Goal: Task Accomplishment & Management: Manage account settings

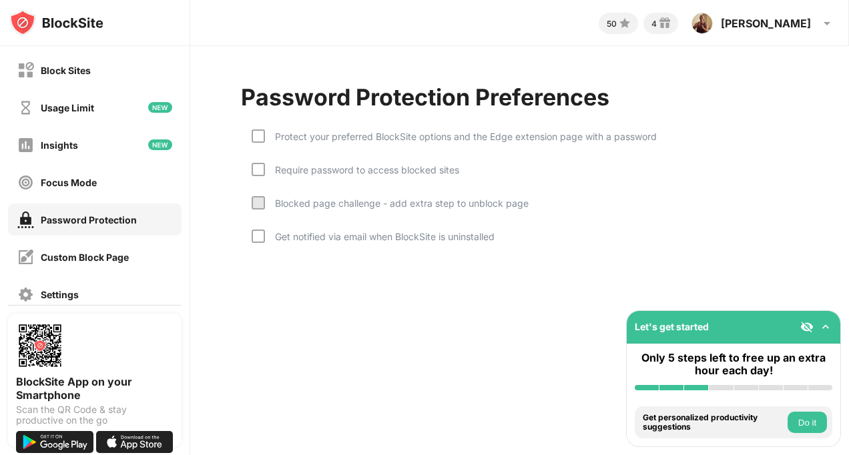
drag, startPoint x: 0, startPoint y: 0, endPoint x: 608, endPoint y: 65, distance: 611.0
click at [608, 65] on div "Password Protection Preferences Protect your preferred BlockSite options and th…" at bounding box center [519, 173] width 659 height 254
click at [130, 81] on div "Block Sites" at bounding box center [95, 70] width 174 height 32
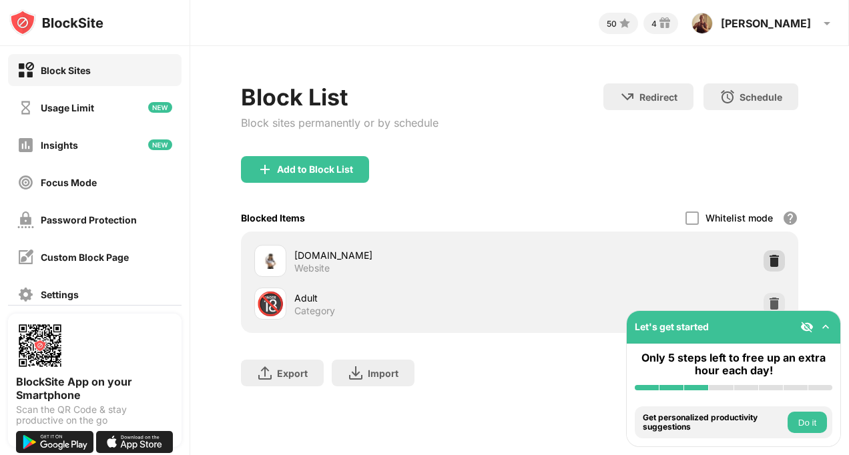
click at [767, 261] on div at bounding box center [774, 260] width 21 height 21
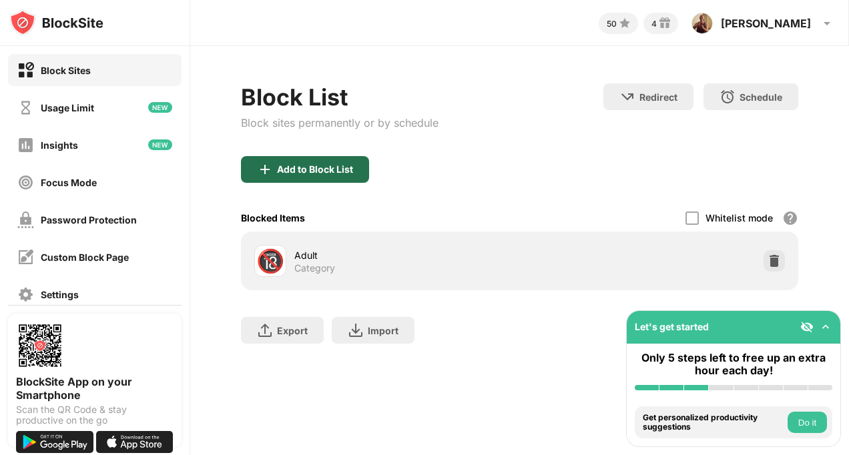
click at [356, 178] on div "Add to Block List" at bounding box center [305, 169] width 128 height 27
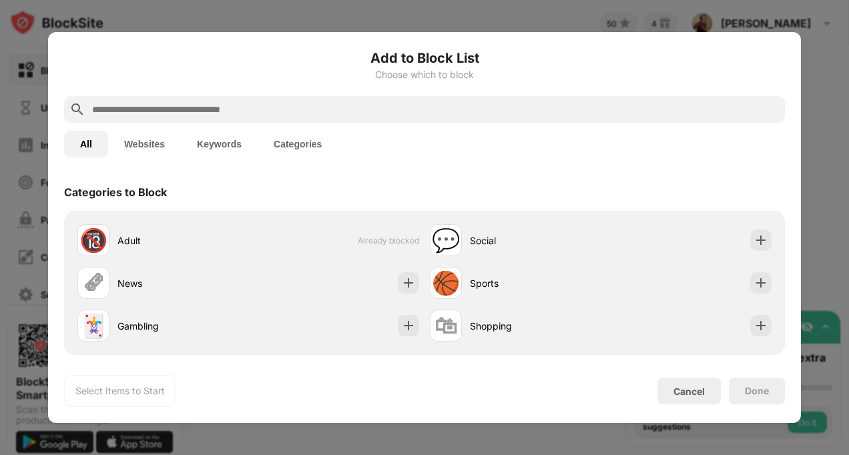
click at [166, 150] on button "Websites" at bounding box center [144, 144] width 73 height 27
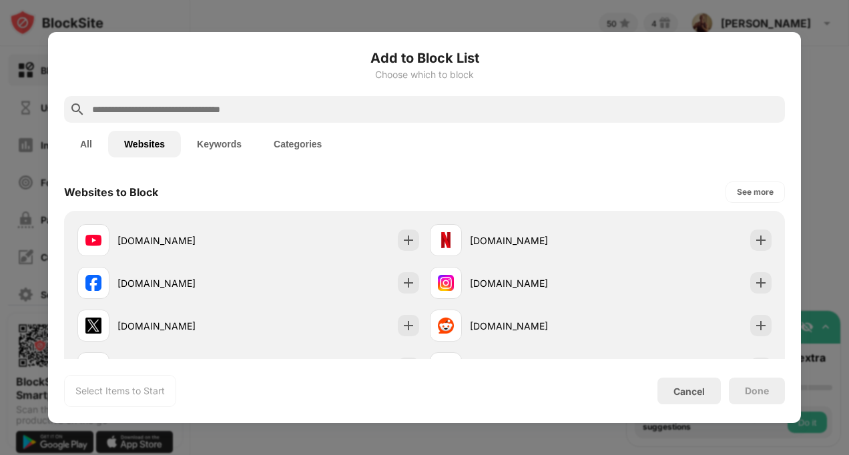
click at [133, 116] on input "text" at bounding box center [435, 109] width 689 height 16
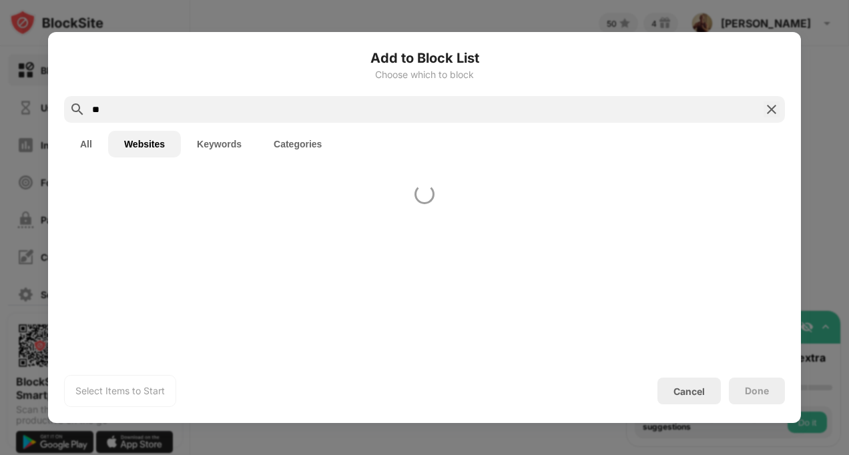
type input "*"
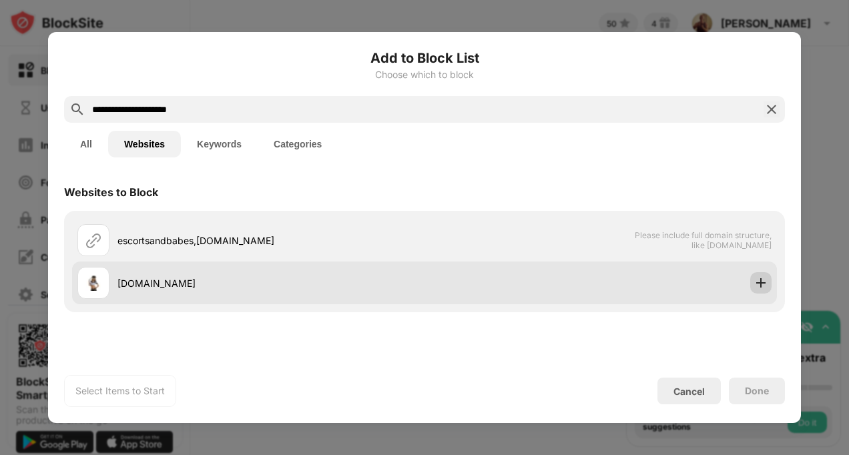
type input "**********"
click at [756, 274] on div at bounding box center [760, 282] width 21 height 21
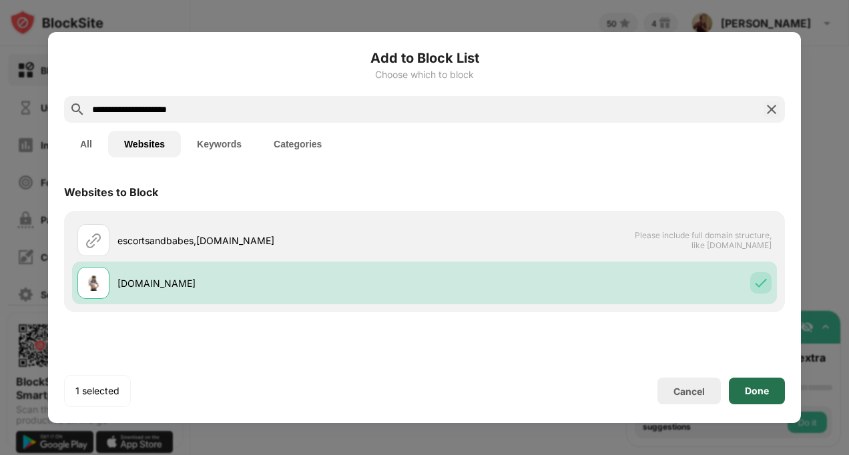
click at [754, 381] on div "Done" at bounding box center [757, 391] width 56 height 27
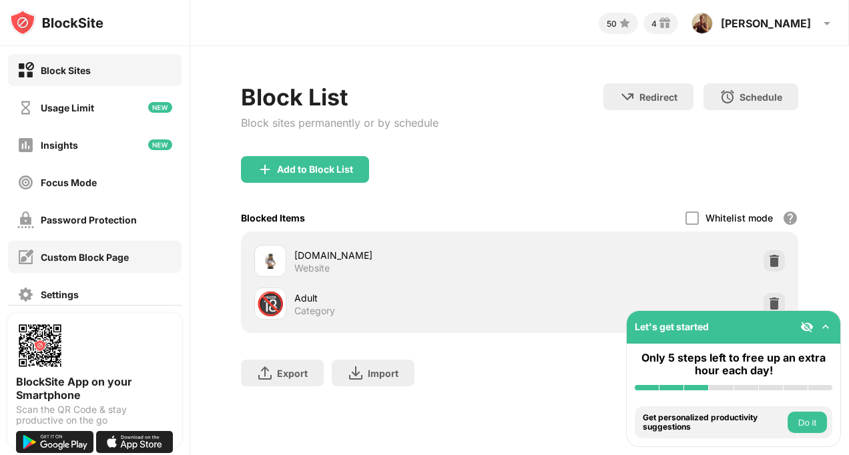
click at [123, 248] on div "Custom Block Page" at bounding box center [95, 257] width 174 height 32
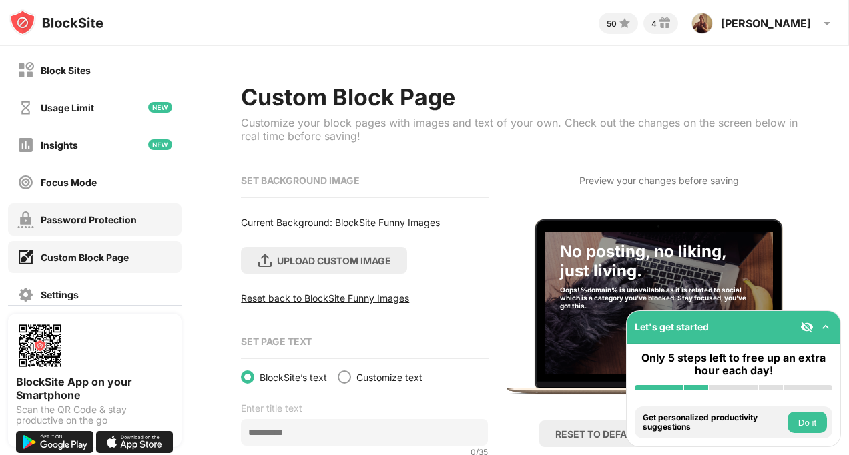
click at [86, 226] on div "Password Protection" at bounding box center [77, 220] width 120 height 17
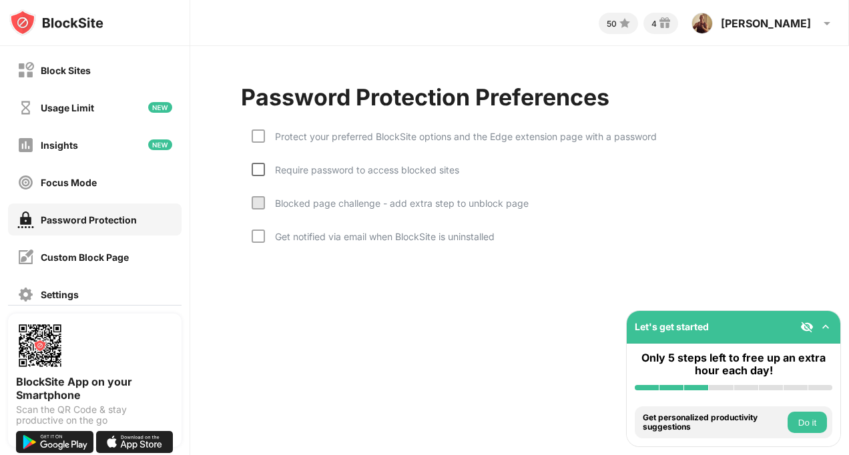
click at [253, 172] on div at bounding box center [258, 169] width 13 height 13
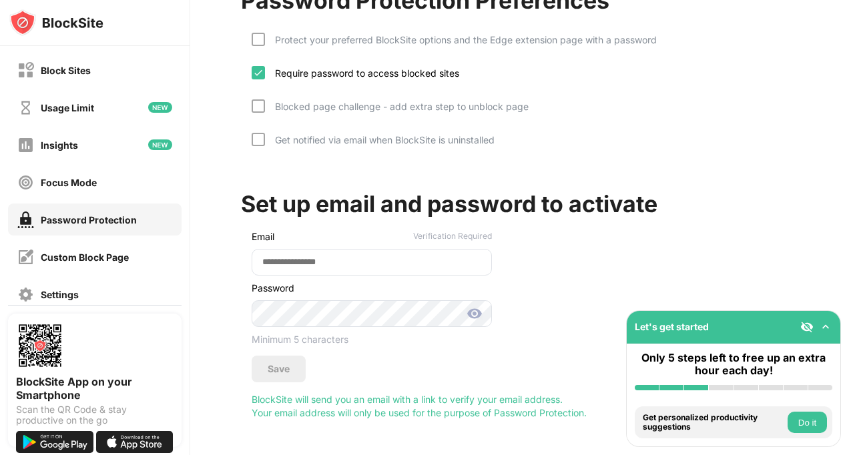
scroll to position [99, 0]
